Goal: Navigation & Orientation: Find specific page/section

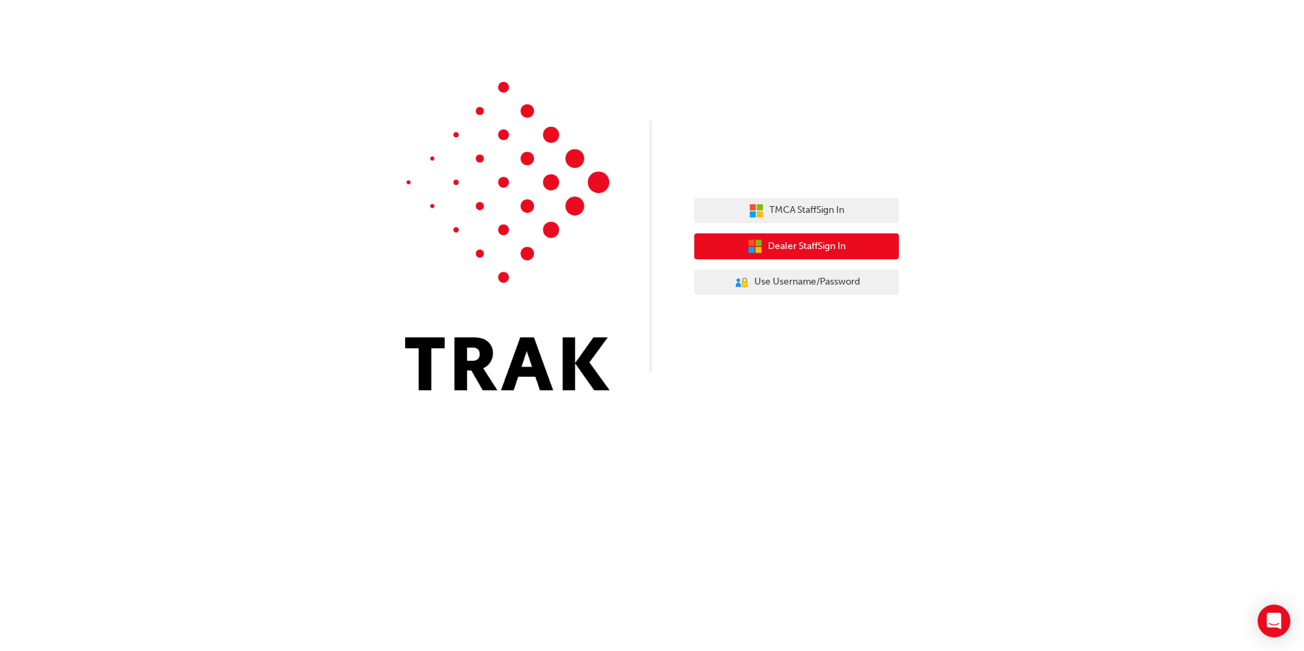
click at [869, 247] on button "Dealer Staff Sign In" at bounding box center [796, 246] width 205 height 26
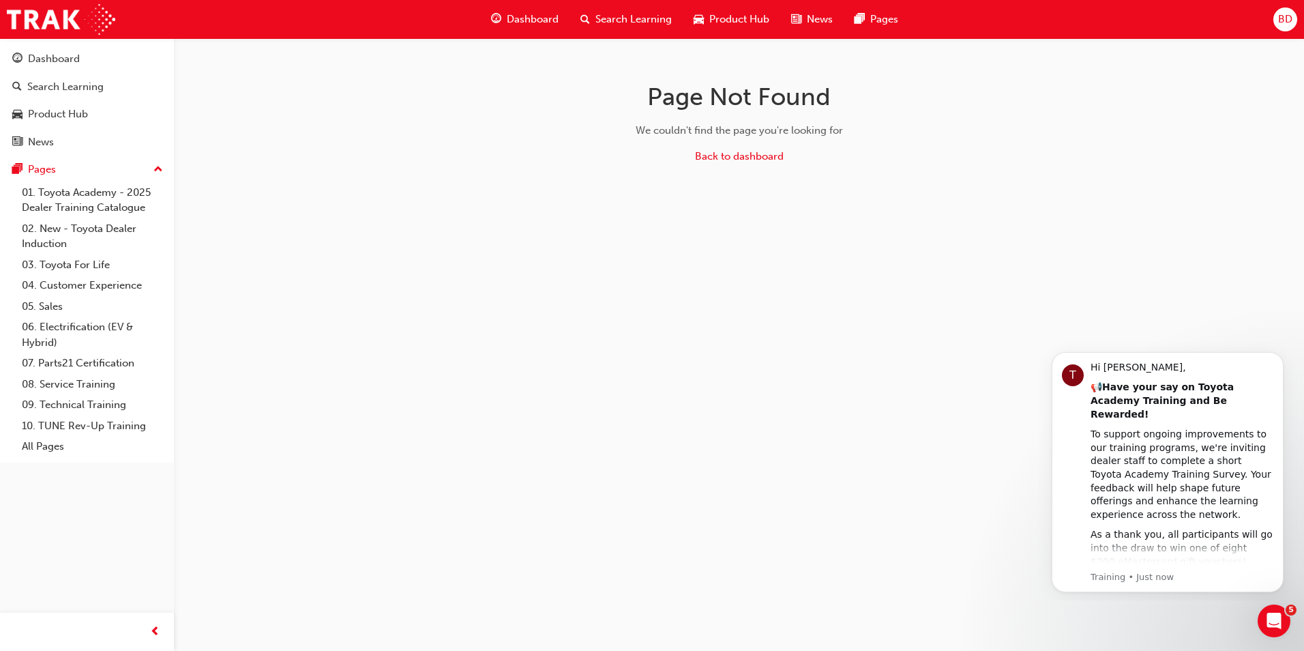
click at [533, 17] on span "Dashboard" at bounding box center [533, 20] width 52 height 16
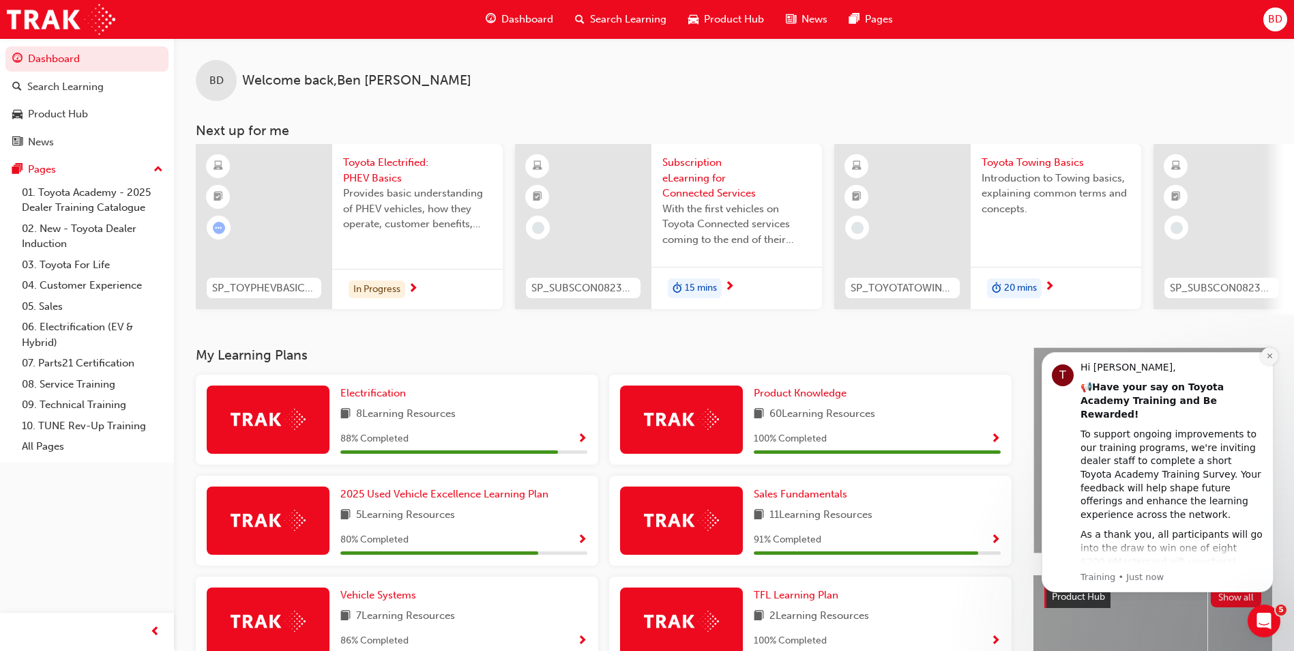
click at [1270, 355] on icon "Dismiss notification" at bounding box center [1268, 355] width 5 height 5
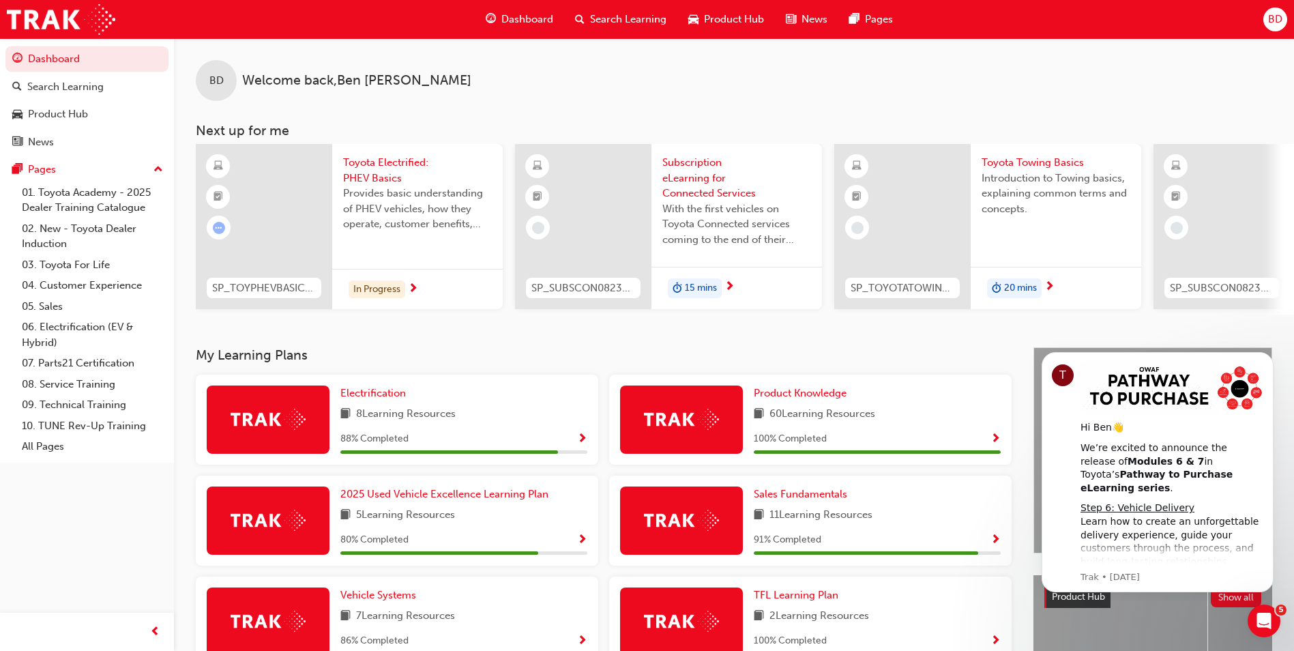
click at [676, 89] on div "BD Welcome back , Ben Duncan" at bounding box center [734, 69] width 1120 height 63
